Goal: Transaction & Acquisition: Purchase product/service

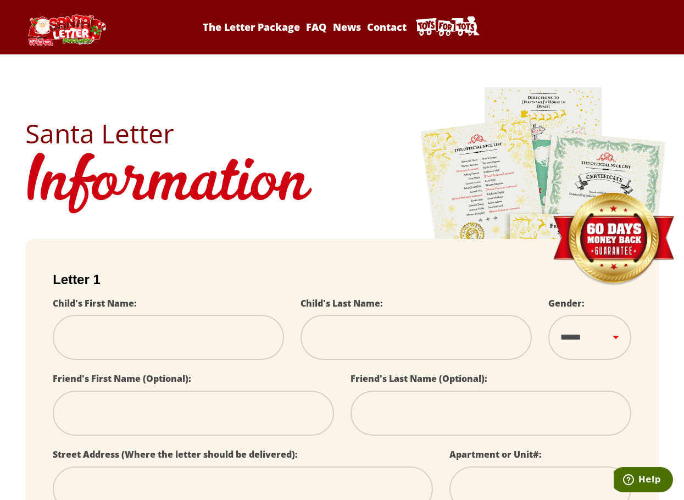
click at [637, 97] on img at bounding box center [543, 239] width 247 height 307
select select
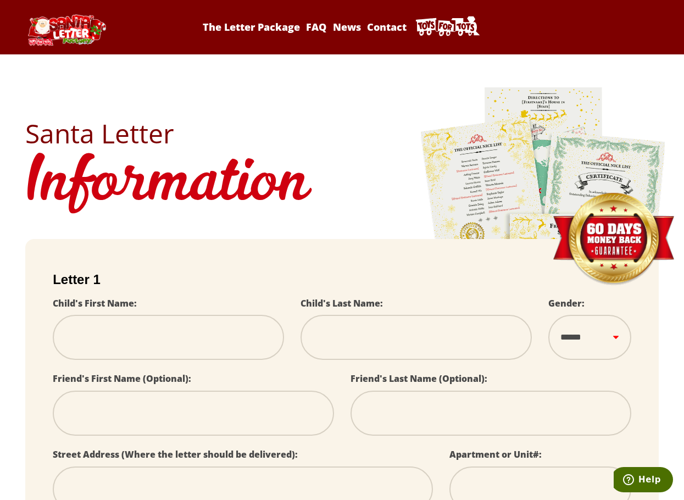
select select
